Goal: Navigation & Orientation: Find specific page/section

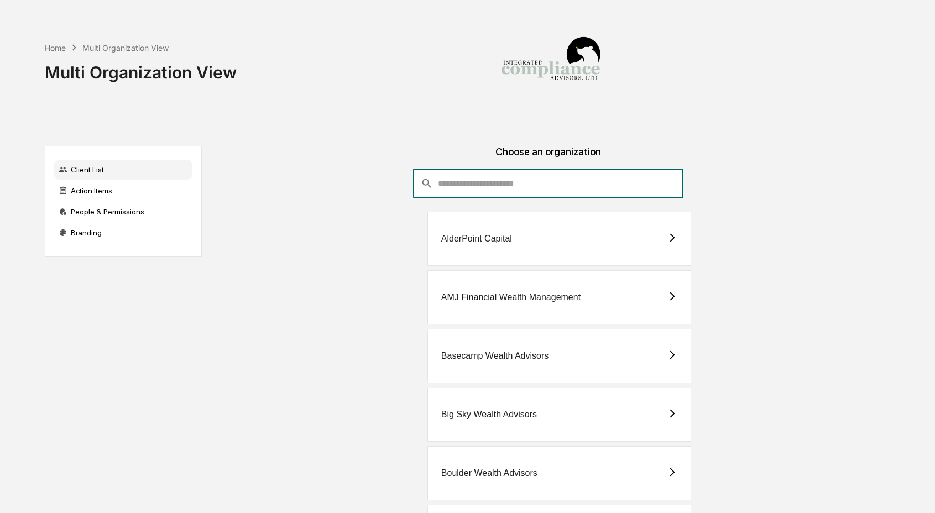
click at [474, 191] on input "consultant-dashboard__filter-organizations-search-bar" at bounding box center [560, 184] width 245 height 30
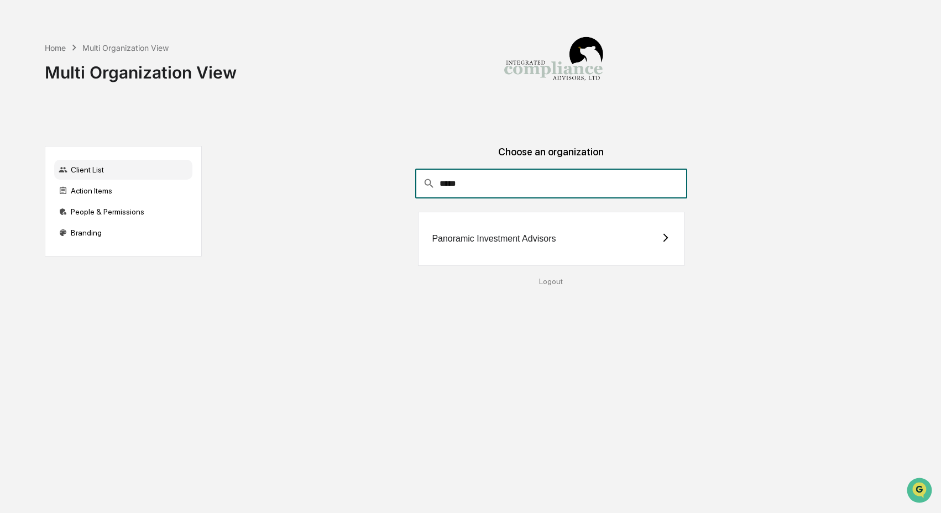
type input "*****"
click at [485, 245] on div "Panoramic Investment Advisors" at bounding box center [551, 239] width 266 height 54
